Goal: Check status

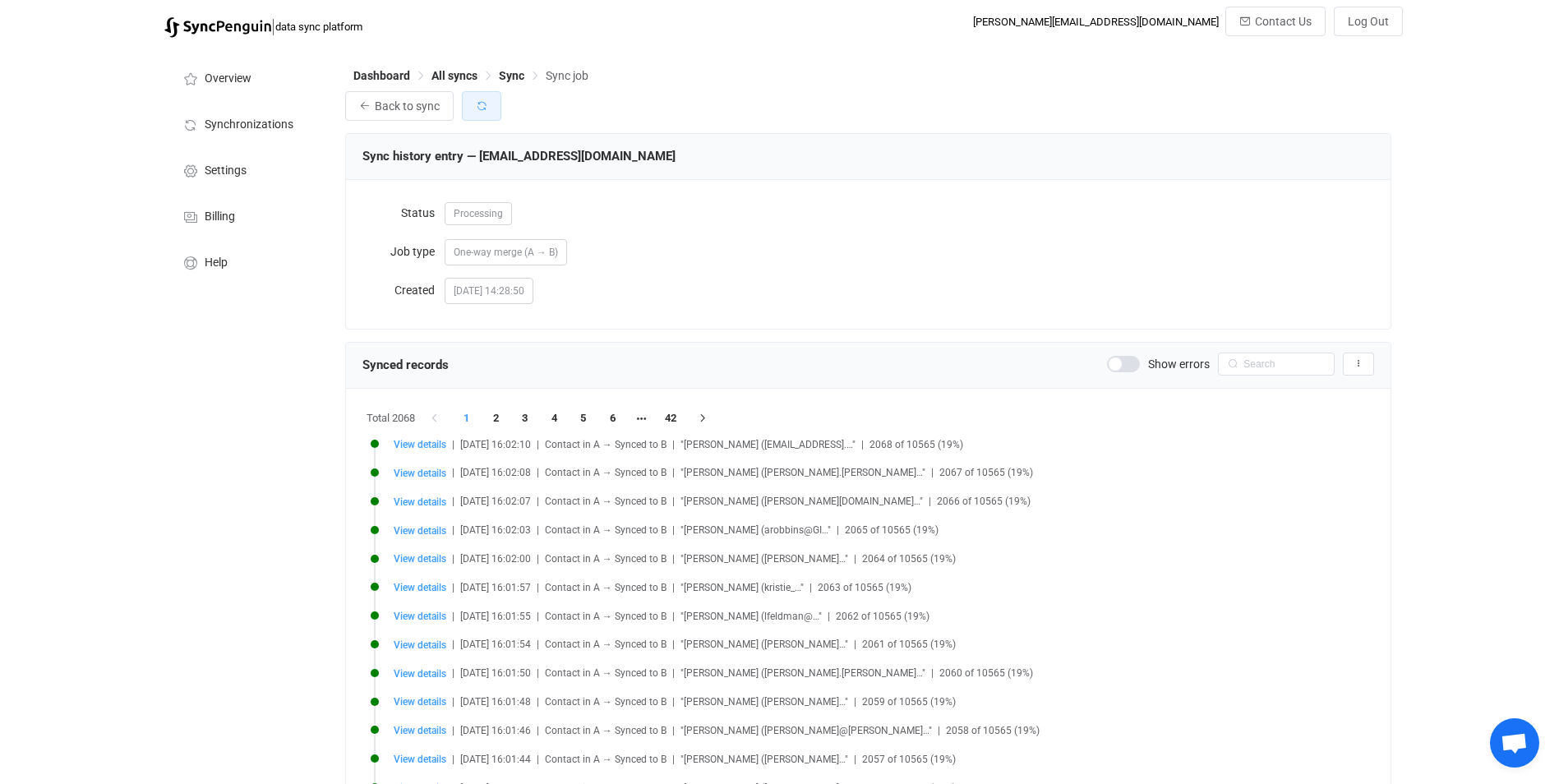
click at [476, 111] on icon "button" at bounding box center [481, 106] width 12 height 12
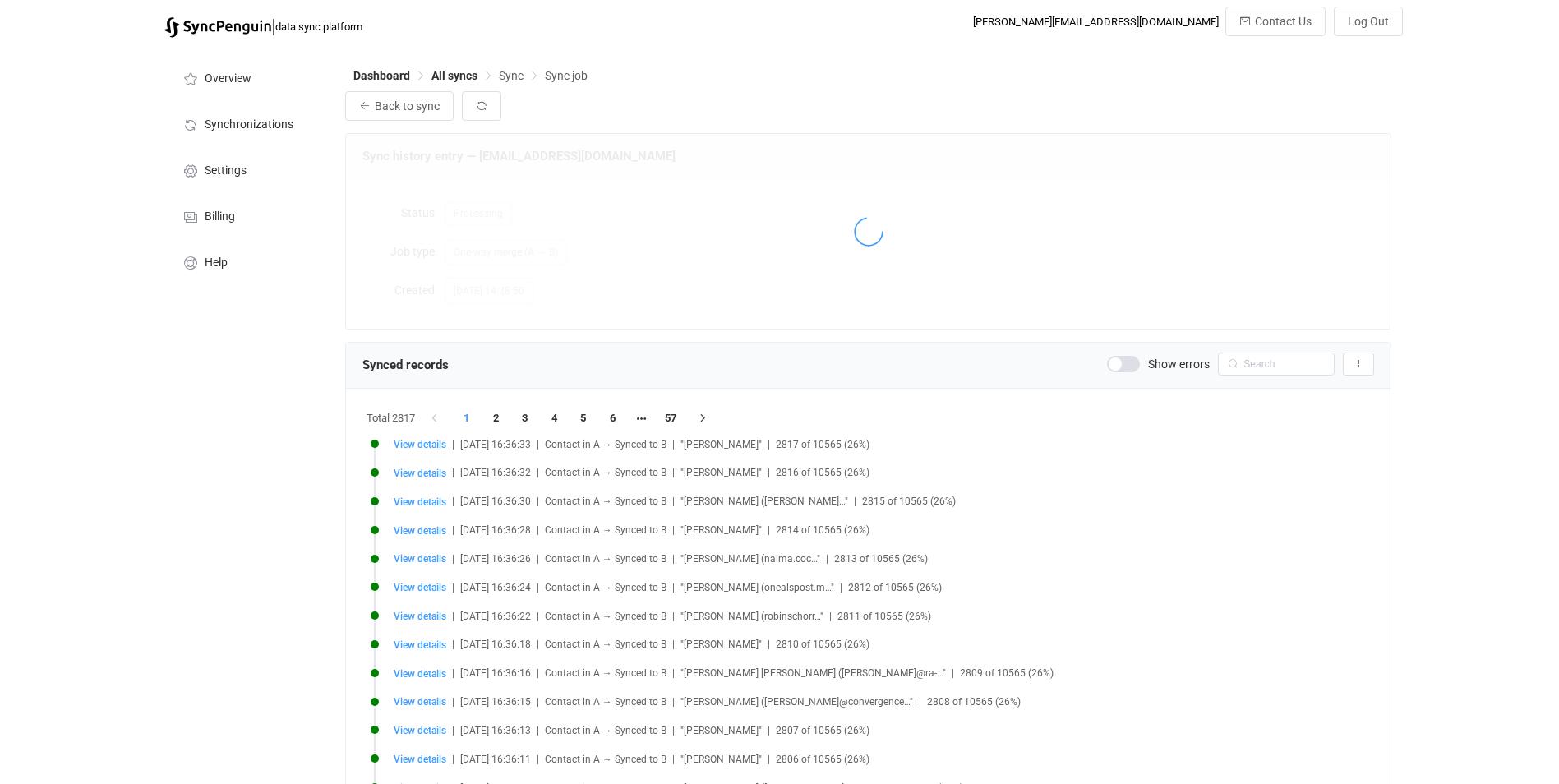
click at [1128, 375] on div "Show errors Export records to CSV" at bounding box center [1241, 363] width 267 height 23
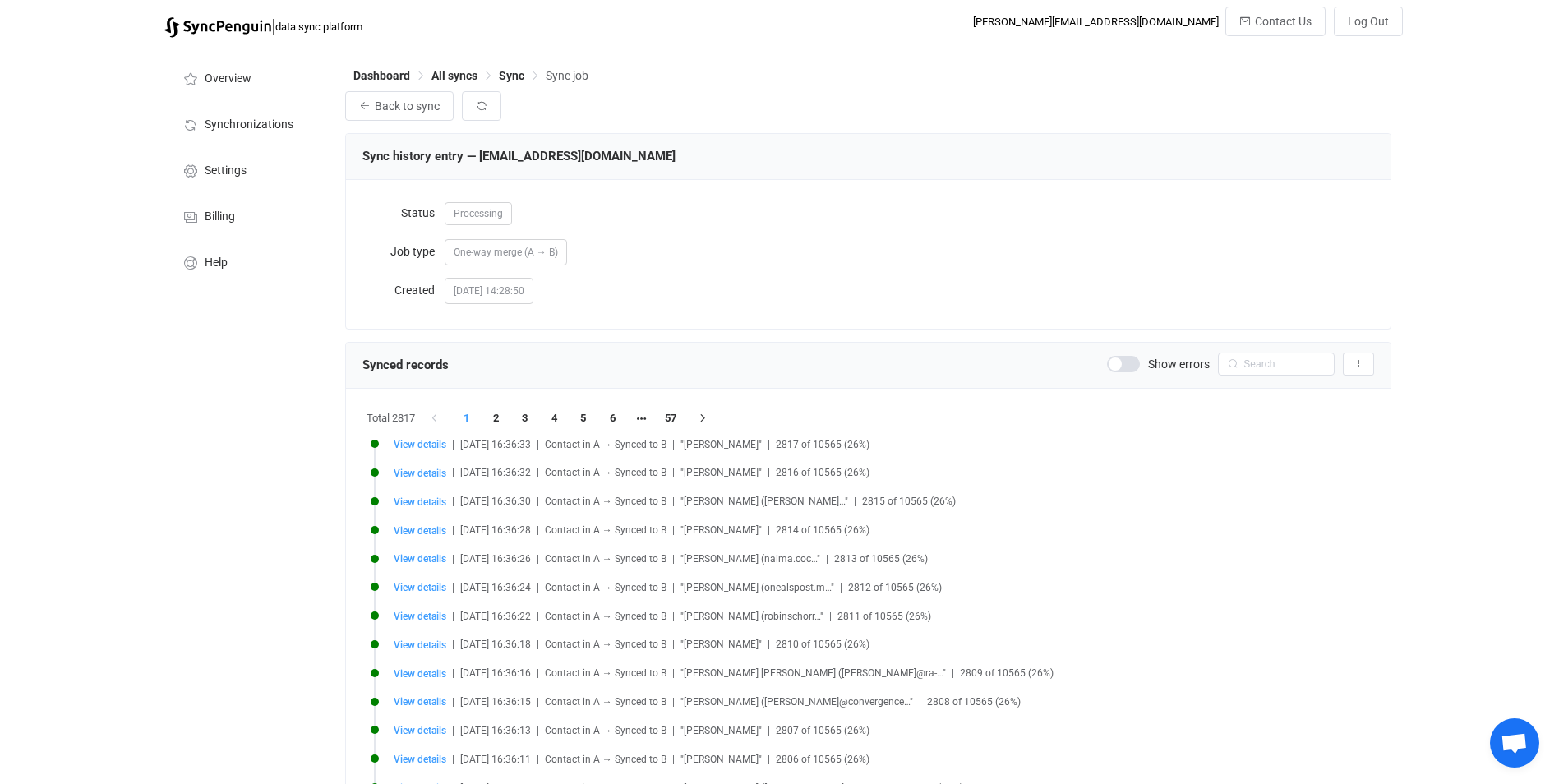
click at [1124, 365] on span at bounding box center [1124, 364] width 33 height 17
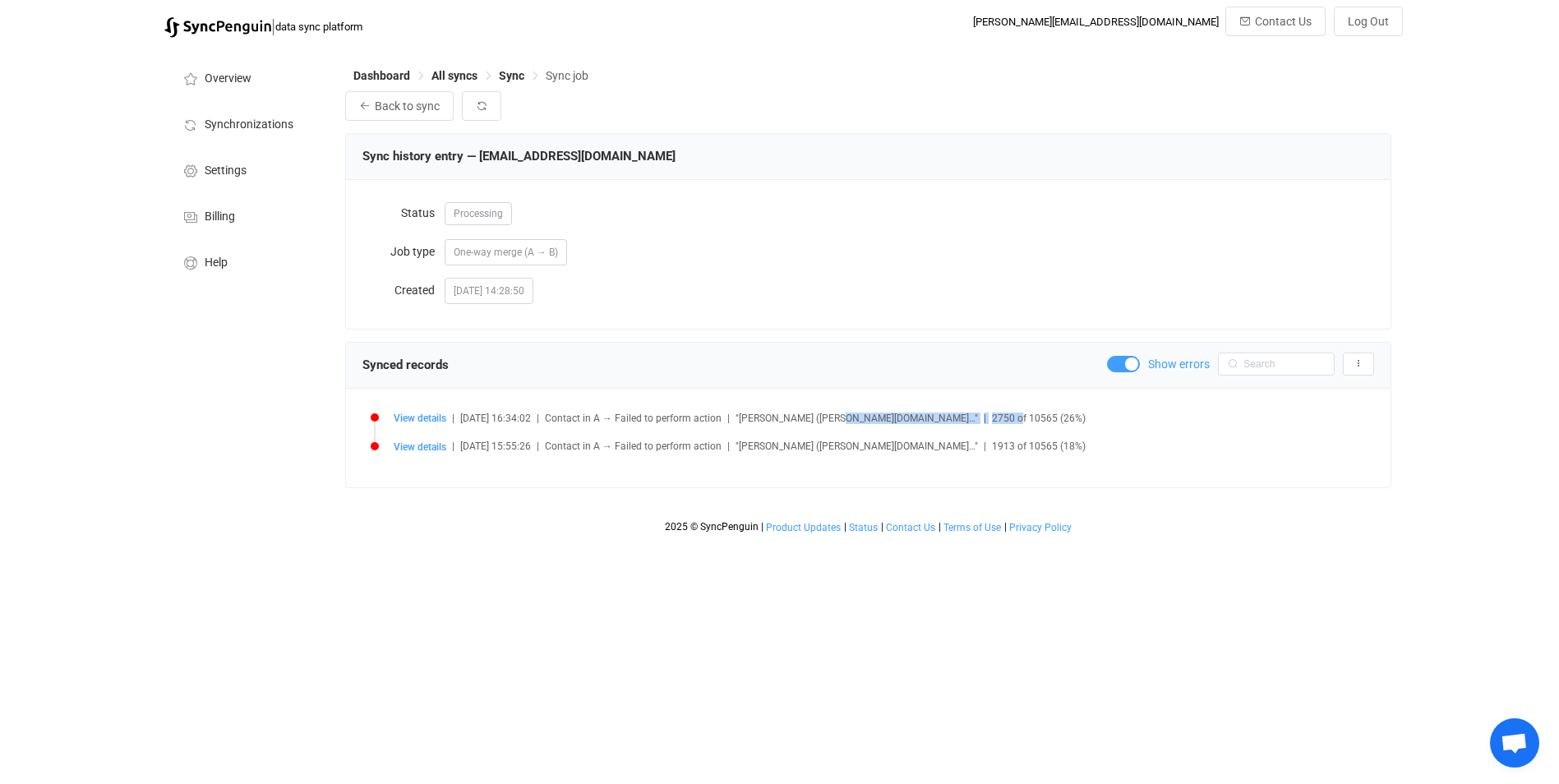
drag, startPoint x: 880, startPoint y: 423, endPoint x: 932, endPoint y: 421, distance: 52.0
click at [932, 421] on div "View details | [DATE] 16:34:02 | Contact in A → Failed to perform action | "[PE…" at bounding box center [884, 417] width 981 height 12
click at [992, 421] on span "2750 of 10565 (26%)" at bounding box center [1039, 418] width 94 height 12
click at [372, 118] on button "Back to sync" at bounding box center [399, 106] width 109 height 29
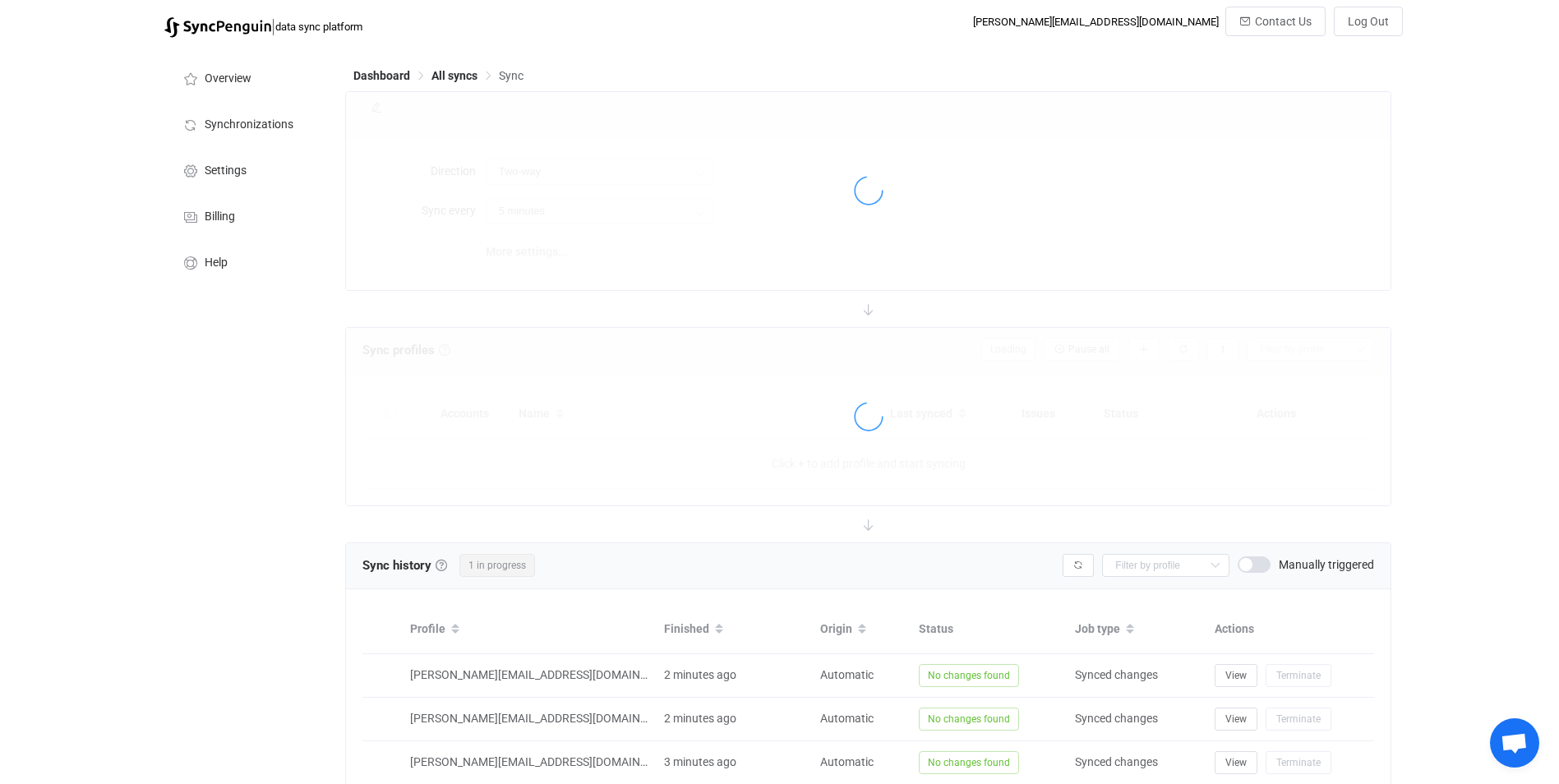
type input "A → B (one to many)"
type input "10 minutes"
